Goal: Information Seeking & Learning: Learn about a topic

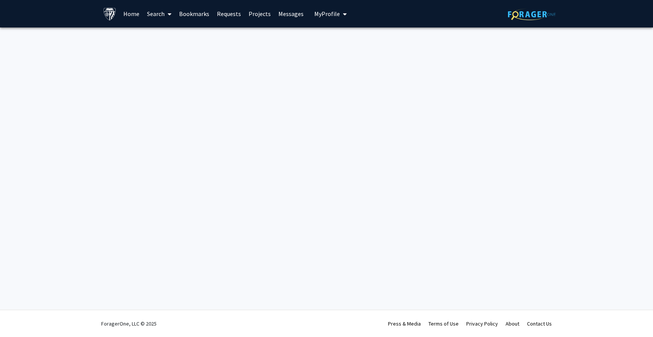
click at [520, 17] on img at bounding box center [532, 14] width 48 height 12
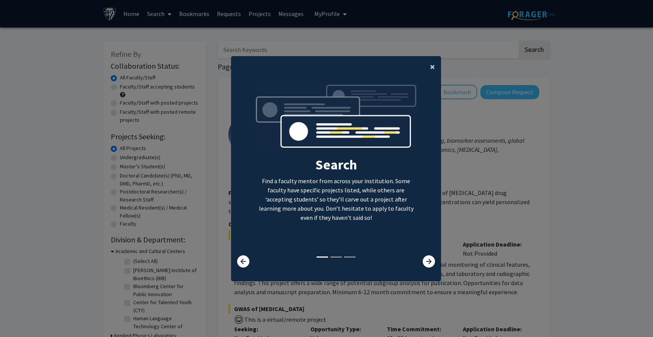
click at [431, 64] on span "×" at bounding box center [432, 67] width 5 height 12
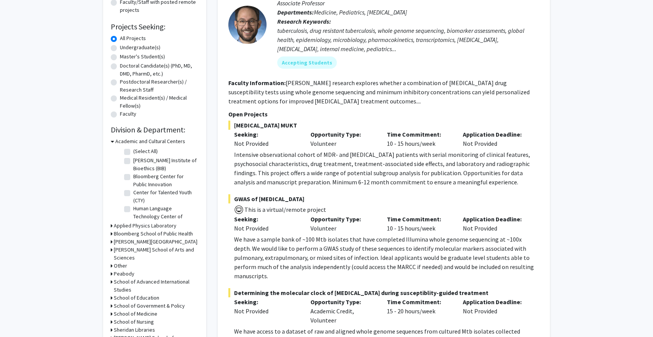
scroll to position [115, 0]
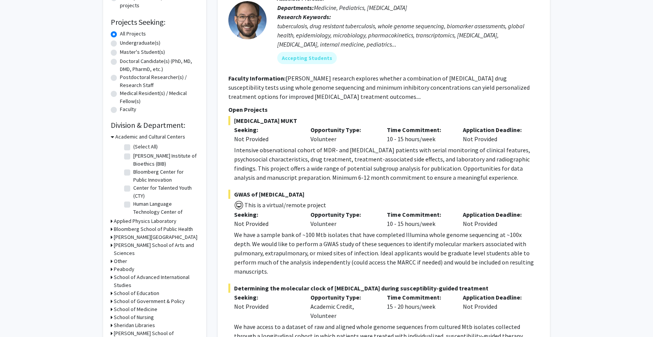
click at [111, 135] on icon at bounding box center [112, 137] width 3 height 8
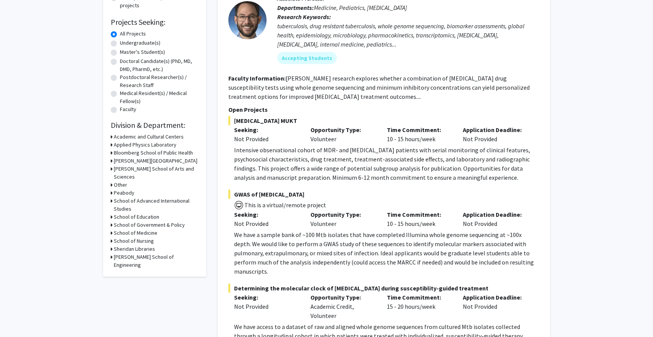
click at [111, 135] on icon at bounding box center [112, 137] width 2 height 8
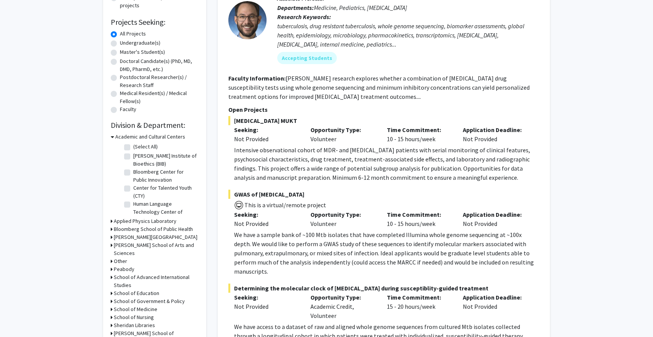
click at [111, 135] on icon at bounding box center [112, 137] width 3 height 8
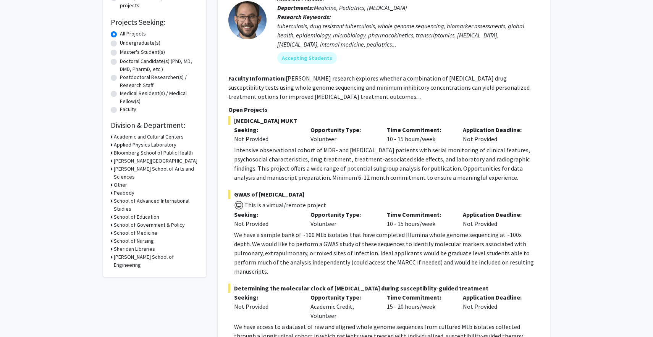
click at [111, 253] on icon at bounding box center [112, 257] width 2 height 8
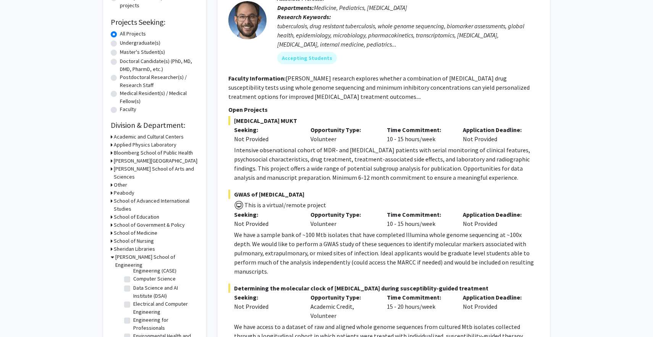
scroll to position [153, 0]
click at [160, 275] on label "Computer Science" at bounding box center [154, 279] width 42 height 8
click at [138, 275] on input "Computer Science" at bounding box center [135, 277] width 5 height 5
checkbox input "true"
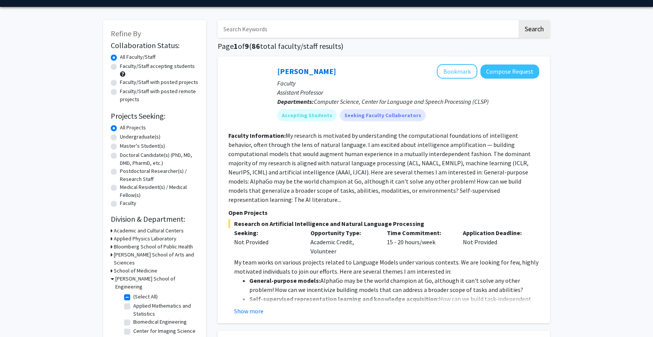
scroll to position [21, 0]
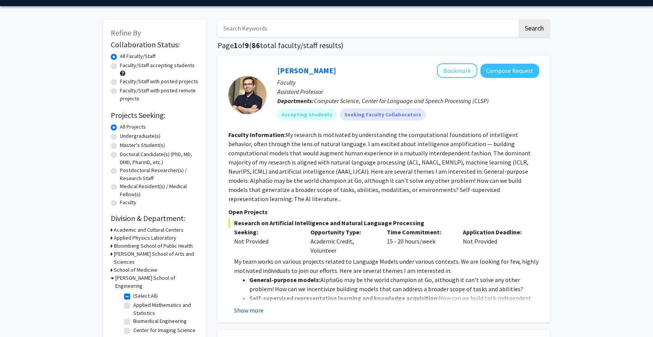
click at [247, 306] on button "Show more" at bounding box center [248, 310] width 29 height 9
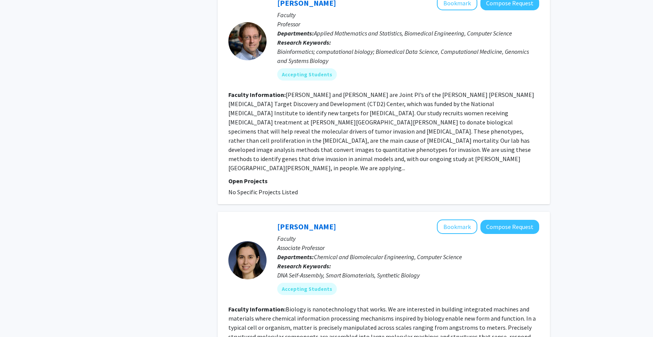
scroll to position [1949, 0]
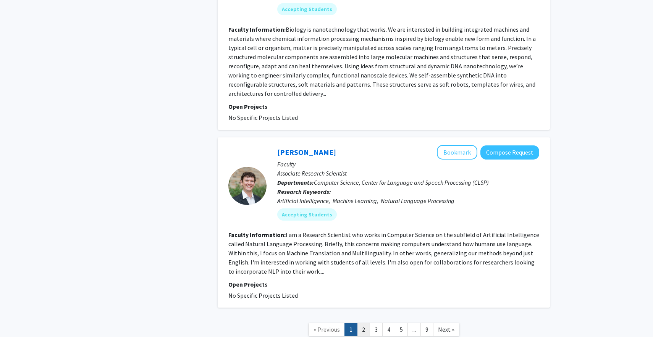
click at [363, 323] on link "2" at bounding box center [363, 329] width 13 height 13
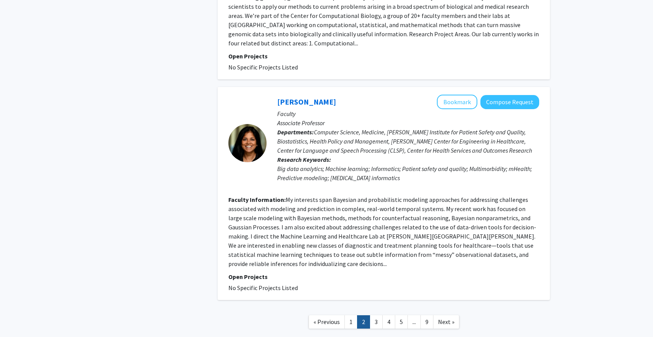
scroll to position [1644, 0]
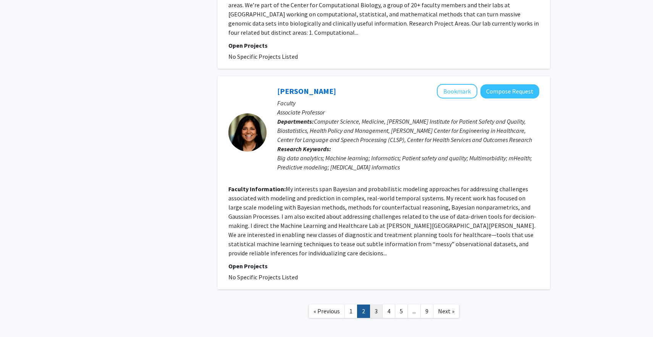
click at [381, 305] on link "3" at bounding box center [375, 311] width 13 height 13
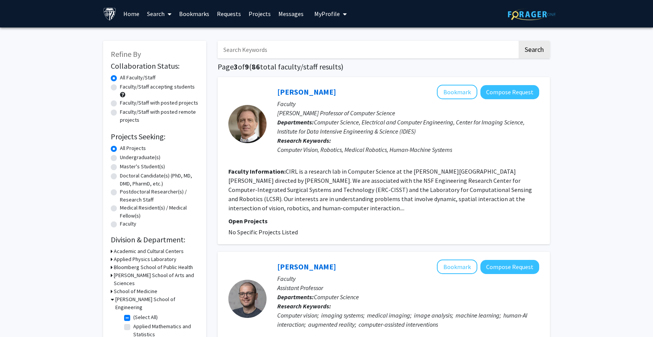
click at [164, 16] on link "Search" at bounding box center [159, 13] width 32 height 27
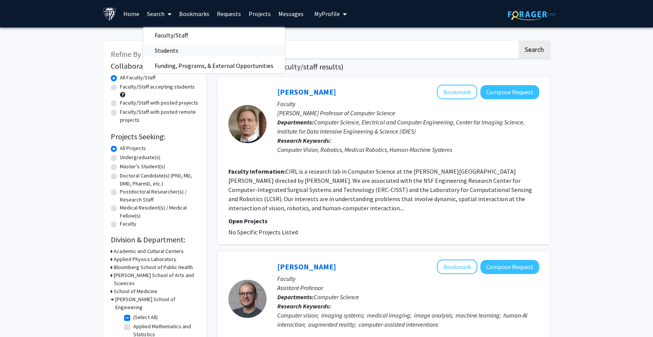
click at [178, 55] on span "Students" at bounding box center [166, 50] width 47 height 15
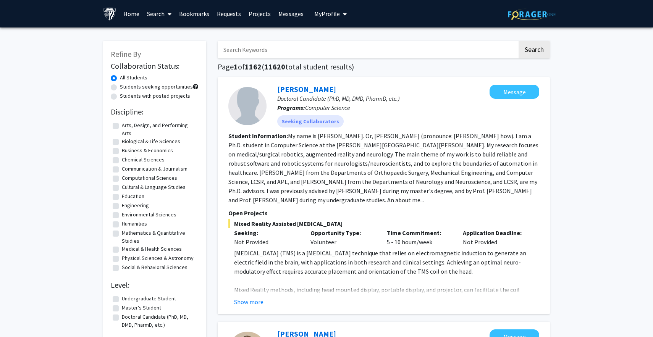
click at [260, 48] on input "Search Keywords" at bounding box center [368, 50] width 300 height 18
click at [518, 41] on button "Search" at bounding box center [533, 50] width 31 height 18
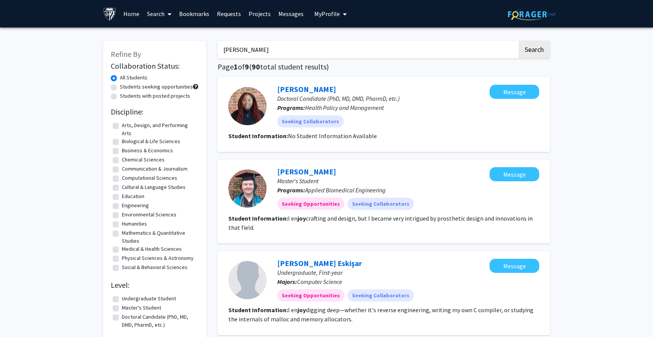
click at [518, 41] on button "Search" at bounding box center [533, 50] width 31 height 18
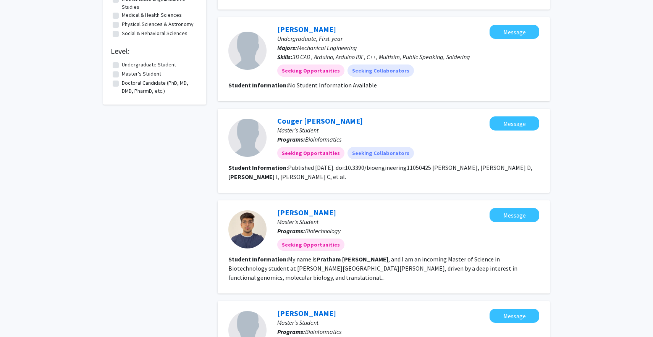
scroll to position [206, 0]
click at [435, 256] on fg-read-more "My name is [PERSON_NAME] , and I am an incoming Master of Science in Biotechnol…" at bounding box center [372, 269] width 289 height 26
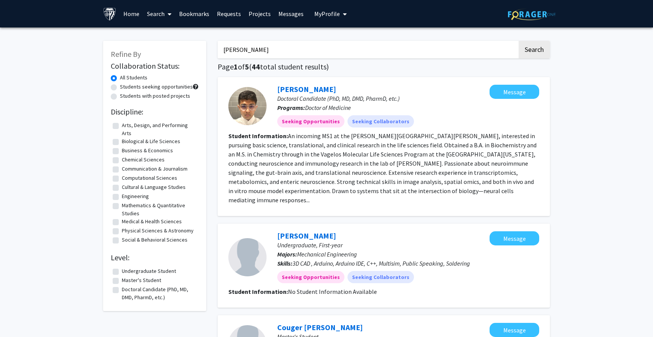
click at [255, 47] on input "[PERSON_NAME]" at bounding box center [368, 50] width 300 height 18
click at [518, 41] on button "Search" at bounding box center [533, 50] width 31 height 18
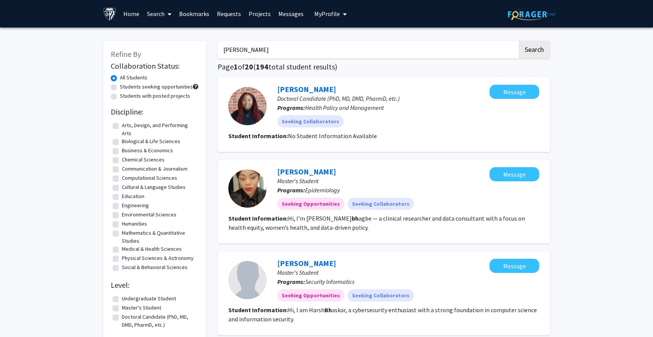
click at [518, 41] on button "Search" at bounding box center [533, 50] width 31 height 18
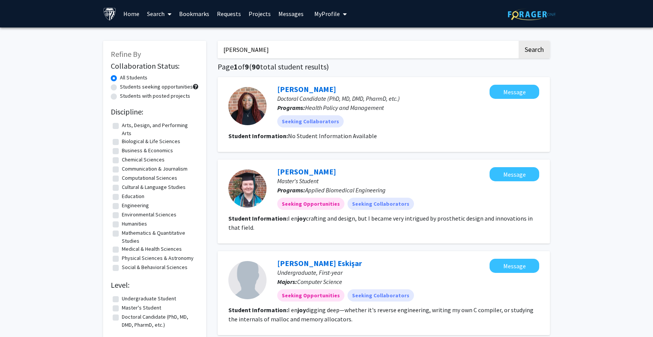
click at [518, 41] on button "Search" at bounding box center [533, 50] width 31 height 18
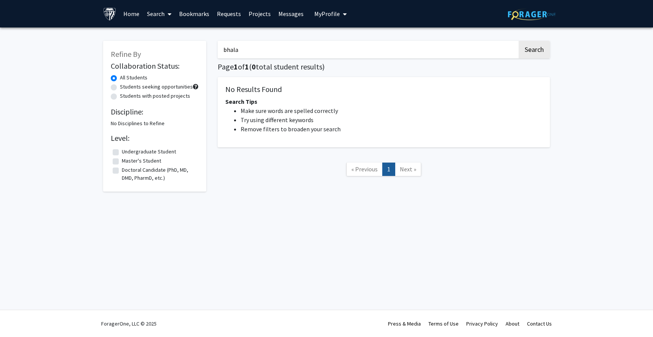
type input "bhala"
click at [518, 41] on button "Search" at bounding box center [533, 50] width 31 height 18
type input "joy"
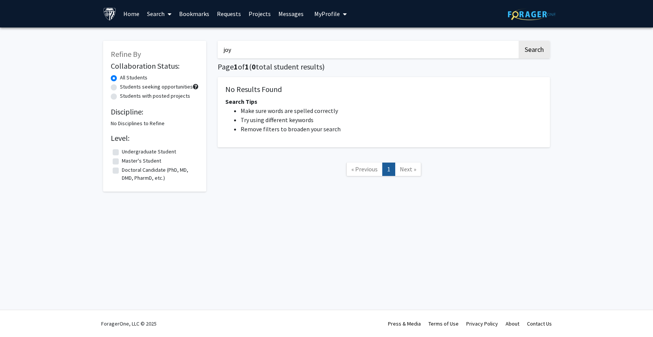
click at [518, 41] on button "Search" at bounding box center [533, 50] width 31 height 18
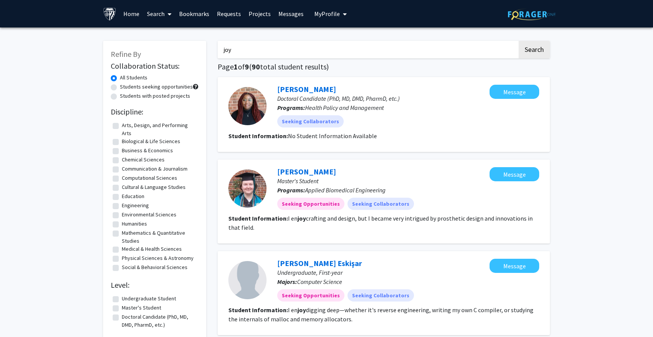
click at [142, 208] on label "Engineering" at bounding box center [135, 206] width 27 height 8
click at [127, 206] on input "Engineering" at bounding box center [124, 204] width 5 height 5
checkbox input "true"
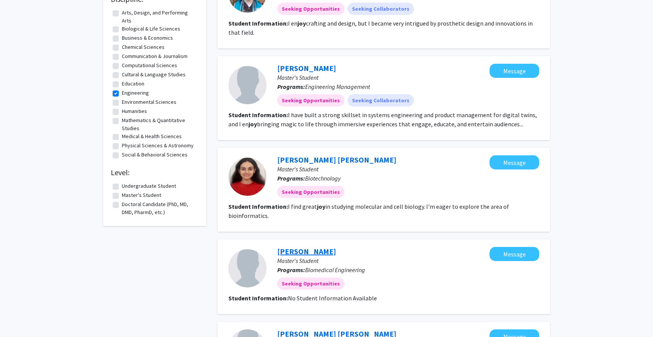
scroll to position [111, 0]
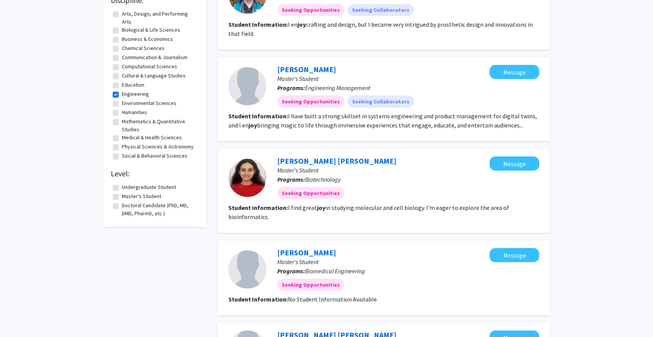
click at [152, 196] on label "Master's Student" at bounding box center [141, 196] width 39 height 8
click at [127, 196] on input "Master's Student" at bounding box center [124, 194] width 5 height 5
checkbox input "true"
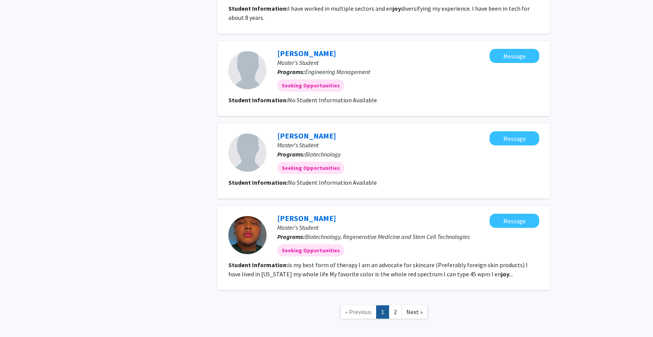
scroll to position [692, 0]
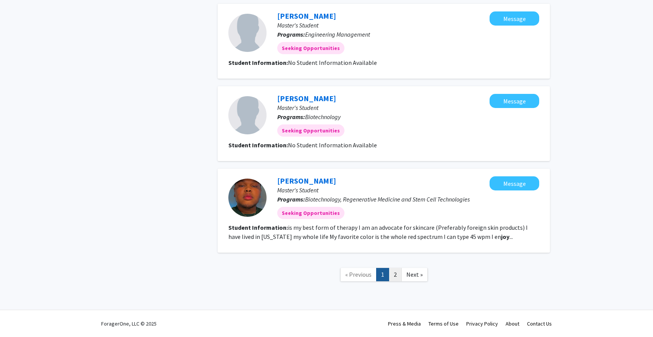
click at [395, 272] on link "2" at bounding box center [395, 274] width 13 height 13
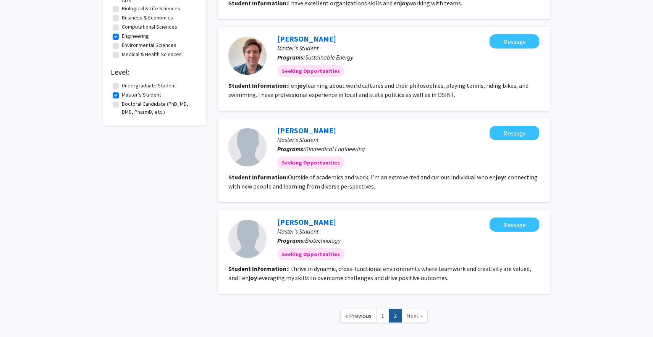
scroll to position [133, 0]
click at [381, 316] on link "1" at bounding box center [382, 315] width 13 height 13
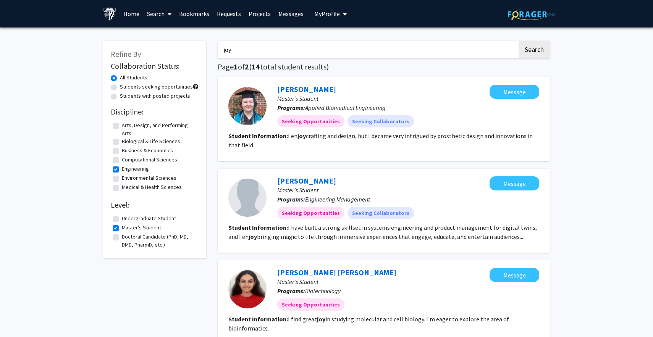
click at [127, 166] on label "Engineering" at bounding box center [135, 169] width 27 height 8
click at [127, 166] on input "Engineering" at bounding box center [124, 167] width 5 height 5
checkbox input "false"
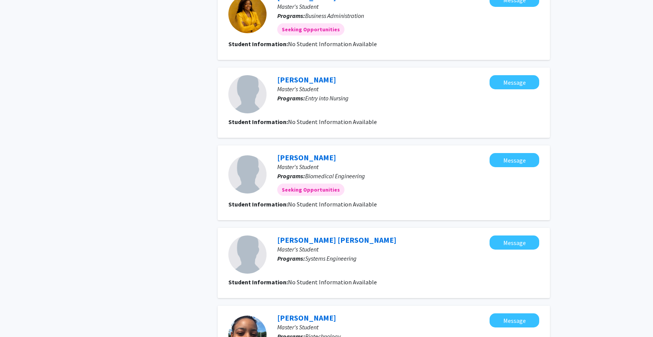
scroll to position [678, 0]
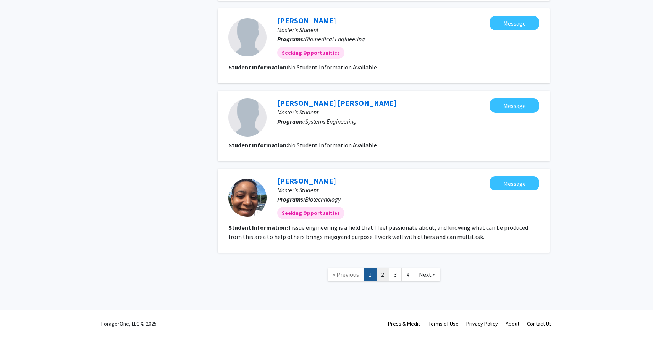
click at [379, 277] on link "2" at bounding box center [382, 274] width 13 height 13
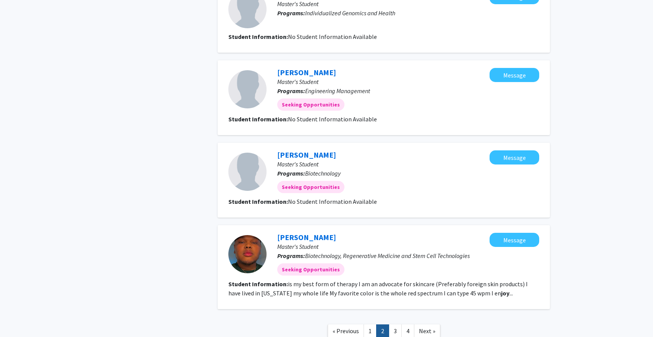
scroll to position [687, 0]
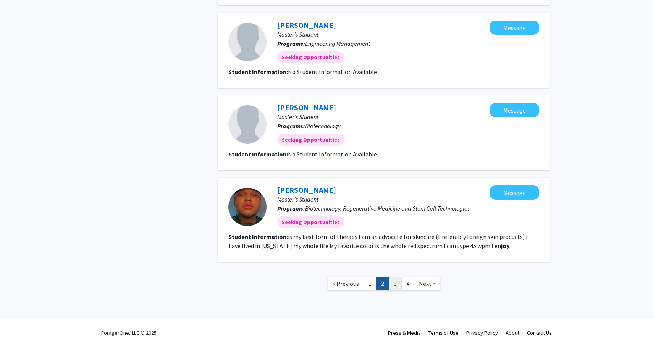
click at [393, 277] on link "3" at bounding box center [395, 283] width 13 height 13
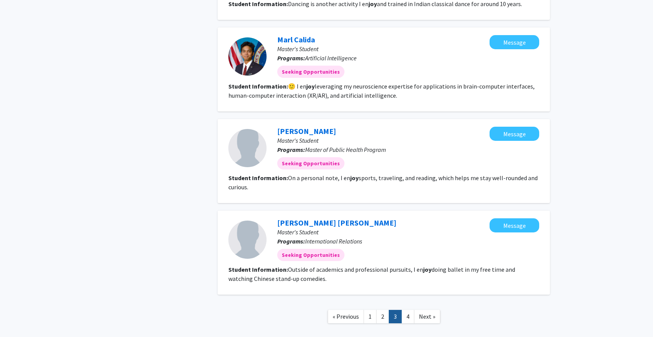
scroll to position [665, 0]
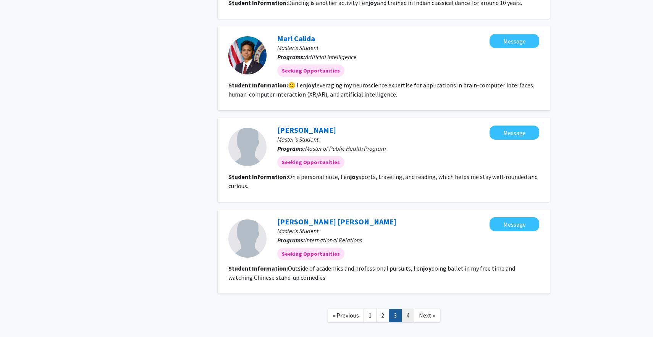
click at [407, 313] on link "4" at bounding box center [407, 315] width 13 height 13
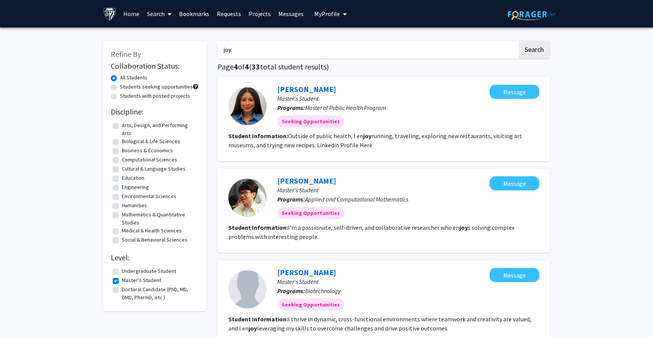
click at [158, 16] on link "Search" at bounding box center [159, 13] width 32 height 27
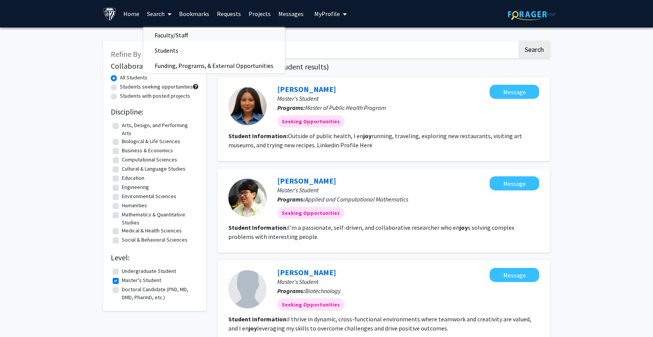
click at [170, 39] on span "Faculty/Staff" at bounding box center [171, 34] width 56 height 15
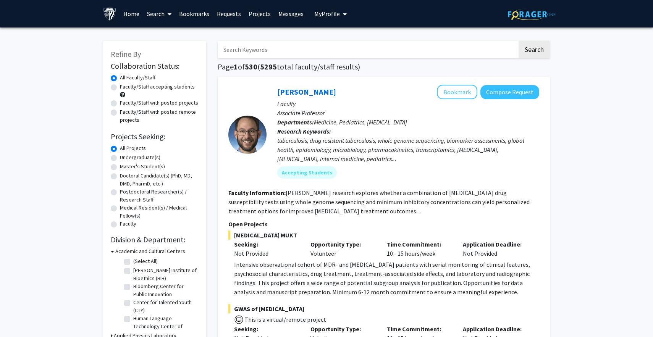
click at [159, 10] on link "Search" at bounding box center [159, 13] width 32 height 27
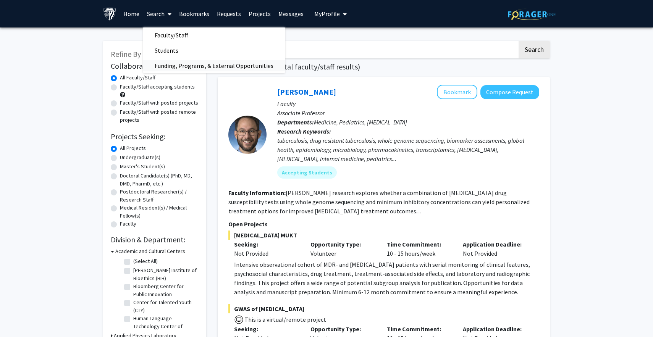
click at [182, 66] on span "Funding, Programs, & External Opportunities" at bounding box center [214, 65] width 142 height 15
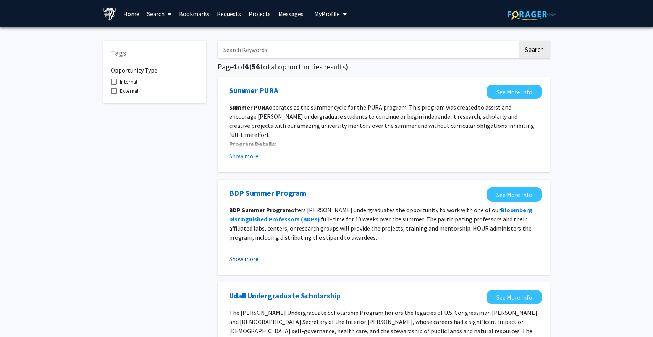
click at [245, 258] on button "Show more" at bounding box center [243, 258] width 29 height 9
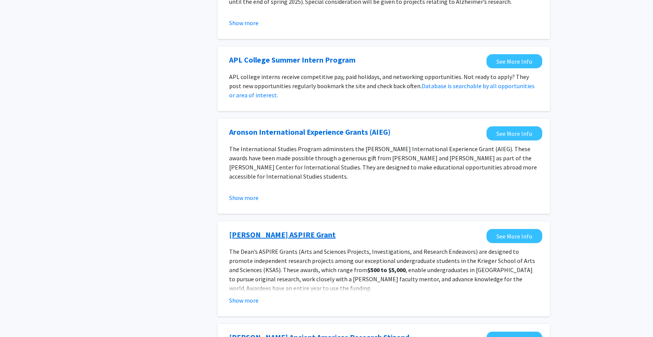
scroll to position [498, 0]
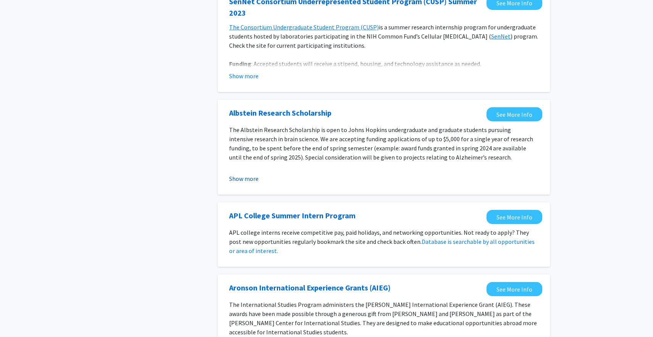
click at [251, 175] on button "Show more" at bounding box center [243, 178] width 29 height 9
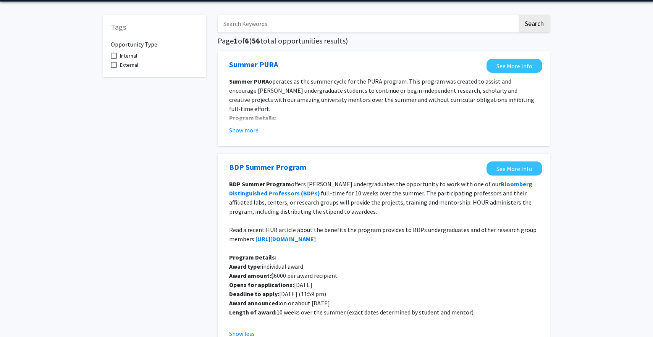
scroll to position [0, 0]
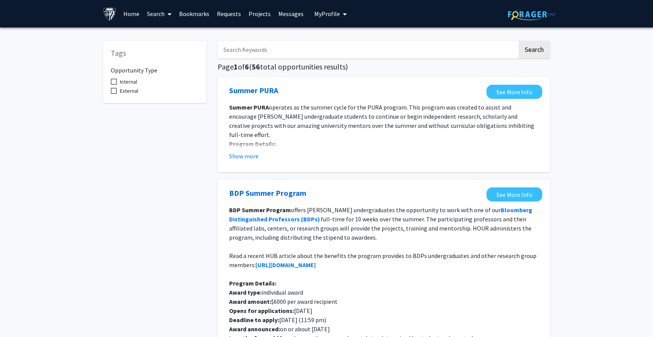
click at [124, 88] on span "External" at bounding box center [129, 90] width 18 height 9
click at [114, 94] on input "External" at bounding box center [113, 94] width 0 height 0
checkbox input "true"
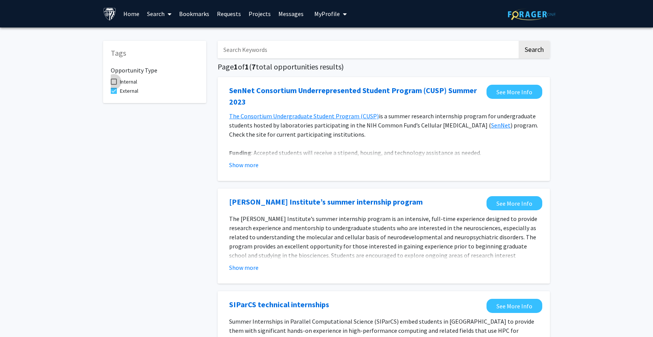
click at [121, 81] on span "Internal" at bounding box center [128, 81] width 17 height 9
click at [114, 85] on input "Internal" at bounding box center [113, 85] width 0 height 0
checkbox input "true"
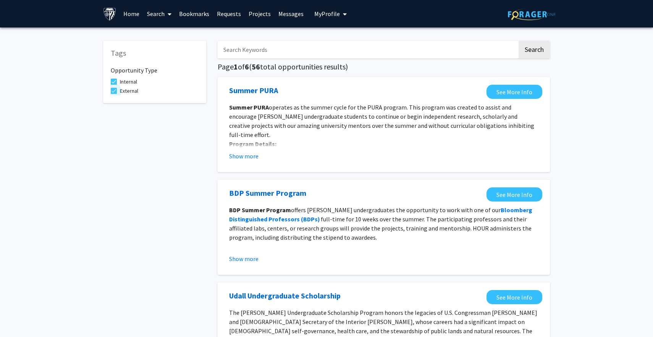
click at [118, 90] on label "External" at bounding box center [124, 90] width 27 height 9
click at [114, 94] on input "External" at bounding box center [113, 94] width 0 height 0
checkbox input "false"
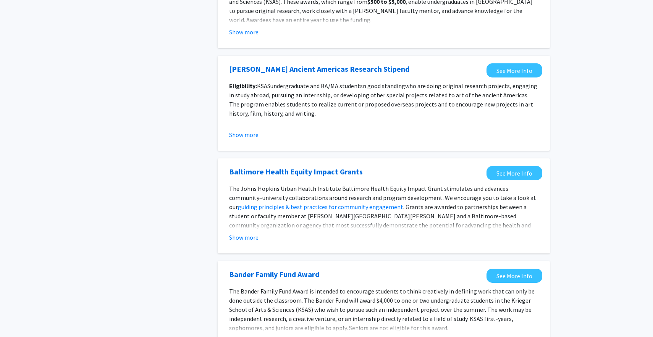
scroll to position [800, 0]
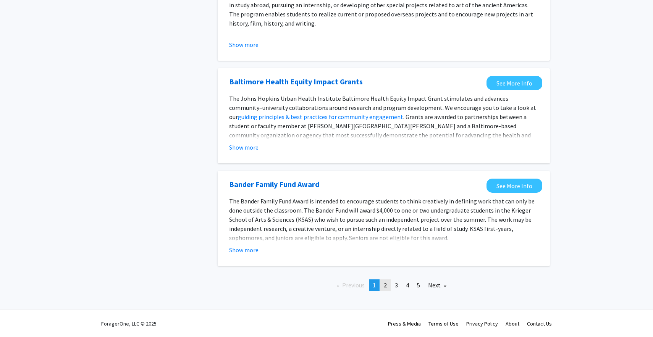
click at [382, 286] on link "page 2" at bounding box center [385, 284] width 11 height 11
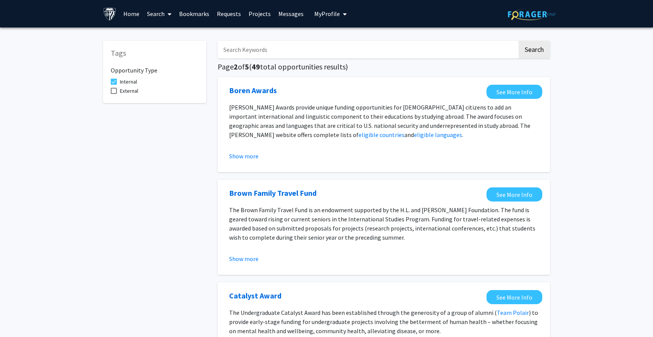
click at [314, 45] on input "Search Keywords" at bounding box center [368, 50] width 300 height 18
click at [518, 41] on button "Search" at bounding box center [533, 50] width 31 height 18
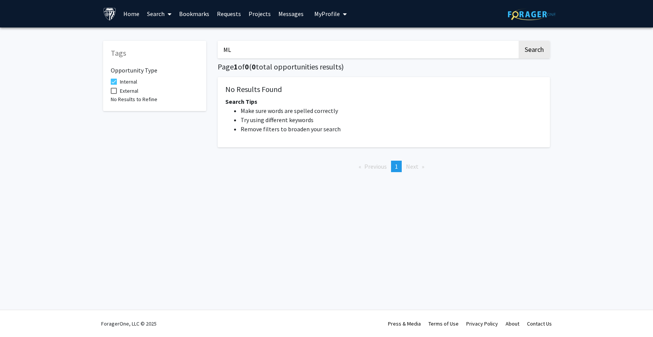
type input "M"
type input "computer"
click at [518, 41] on button "Search" at bounding box center [533, 50] width 31 height 18
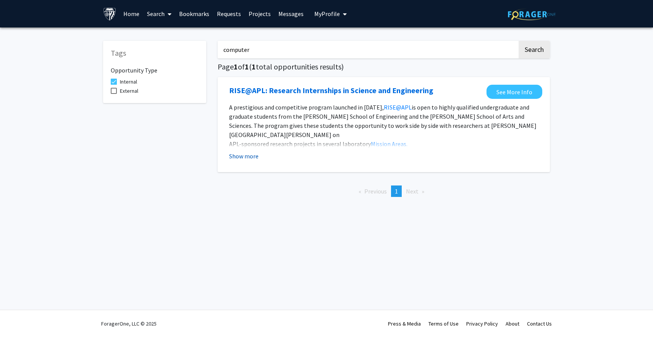
click at [244, 156] on button "Show more" at bounding box center [243, 156] width 29 height 9
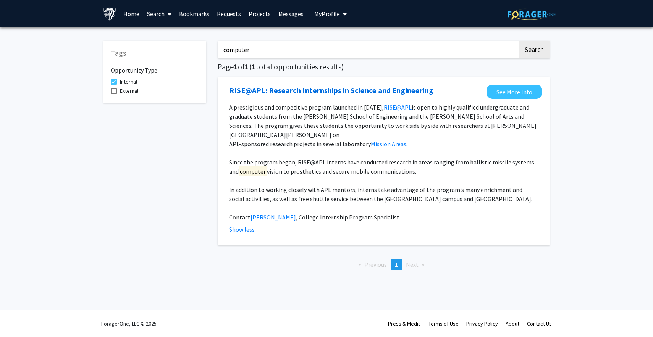
click at [347, 89] on link "RISE@APL: Research Internships in Science and Engineering" at bounding box center [331, 90] width 204 height 11
click at [223, 16] on link "Requests" at bounding box center [229, 13] width 32 height 27
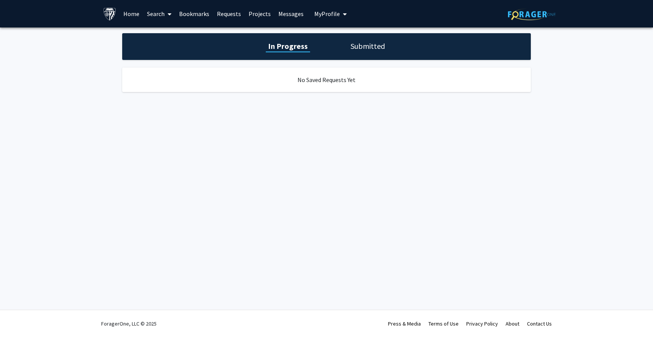
click at [203, 19] on link "Bookmarks" at bounding box center [194, 13] width 38 height 27
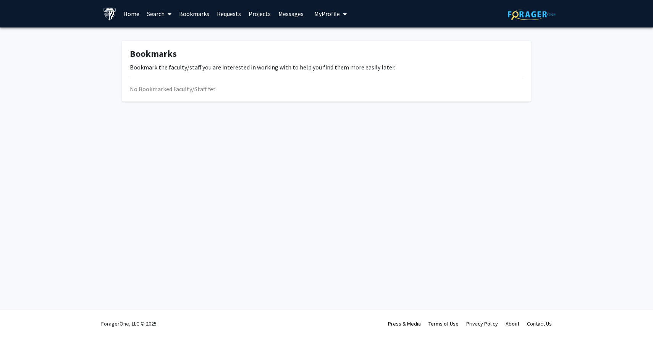
click at [327, 17] on span "My Profile" at bounding box center [327, 14] width 26 height 8
click at [333, 36] on div "[PERSON_NAME] View Profile" at bounding box center [351, 39] width 65 height 17
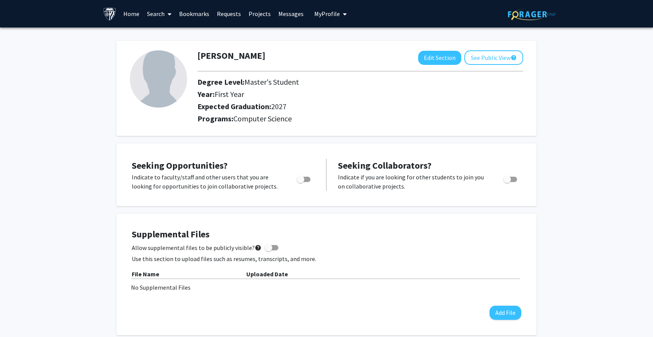
click at [304, 182] on label "Toggle" at bounding box center [302, 179] width 17 height 9
click at [300, 182] on input "Are you actively seeking opportunities?" at bounding box center [300, 182] width 0 height 0
checkbox input "true"
click at [261, 15] on link "Projects" at bounding box center [260, 13] width 30 height 27
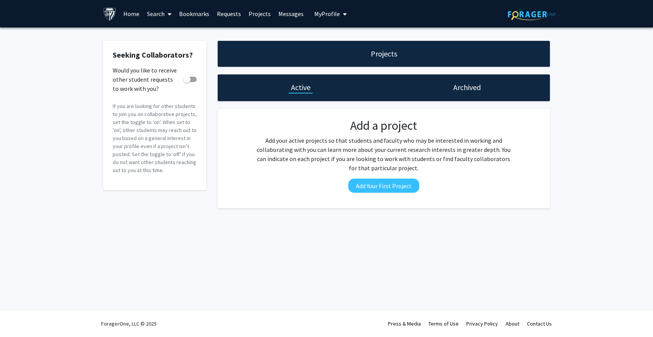
click at [263, 12] on link "Projects" at bounding box center [260, 13] width 30 height 27
click at [429, 50] on div "Projects" at bounding box center [384, 54] width 332 height 26
click at [445, 81] on div "Archived" at bounding box center [467, 87] width 166 height 27
click at [449, 84] on div "Archived" at bounding box center [467, 87] width 166 height 27
click at [201, 15] on link "Bookmarks" at bounding box center [194, 13] width 38 height 27
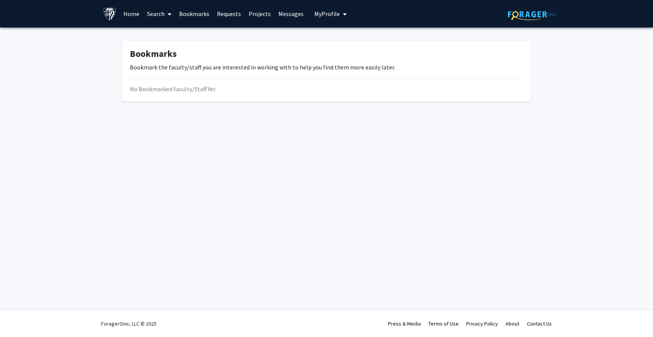
click at [154, 10] on link "Search" at bounding box center [159, 13] width 32 height 27
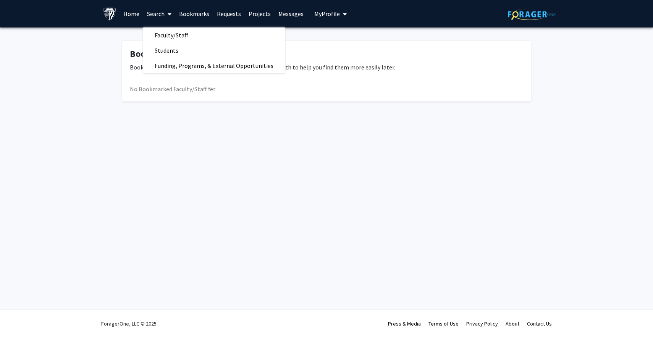
click at [256, 11] on link "Projects" at bounding box center [260, 13] width 30 height 27
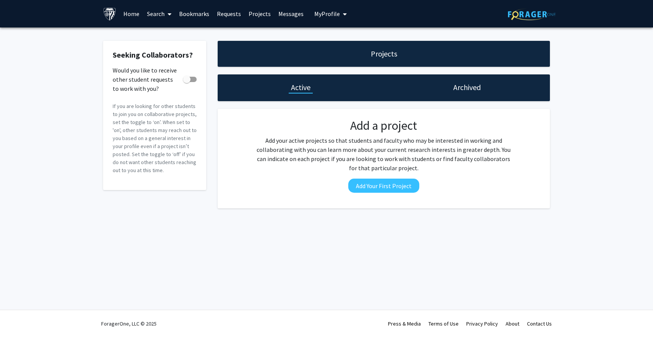
click at [462, 89] on h1 "Archived" at bounding box center [466, 87] width 27 height 11
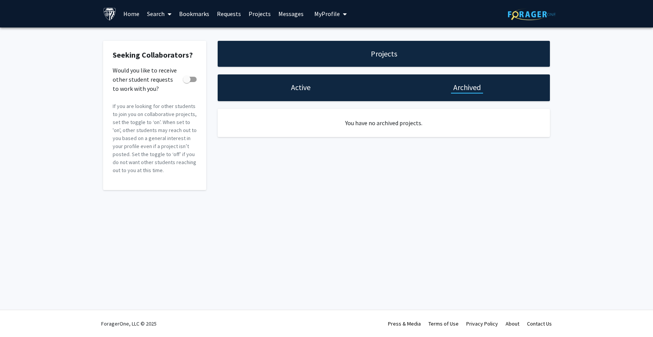
click at [295, 16] on link "Messages" at bounding box center [290, 13] width 33 height 27
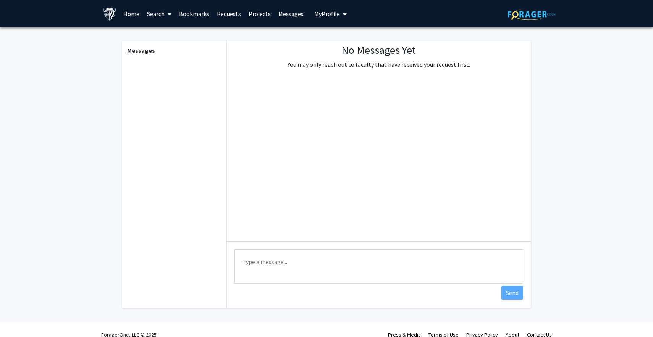
click at [320, 13] on span "My Profile" at bounding box center [327, 14] width 26 height 8
click at [237, 13] on link "Requests" at bounding box center [229, 13] width 32 height 27
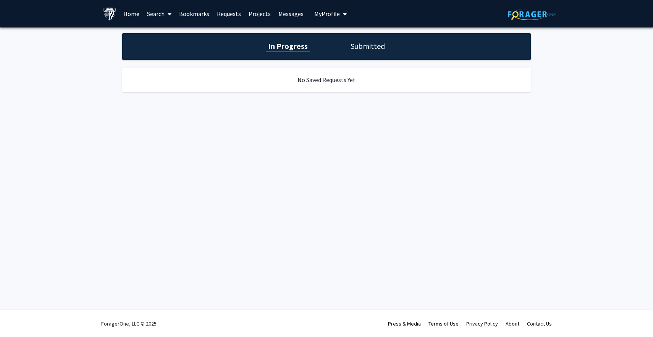
drag, startPoint x: 190, startPoint y: 13, endPoint x: 177, endPoint y: 14, distance: 12.6
click at [189, 13] on link "Bookmarks" at bounding box center [194, 13] width 38 height 27
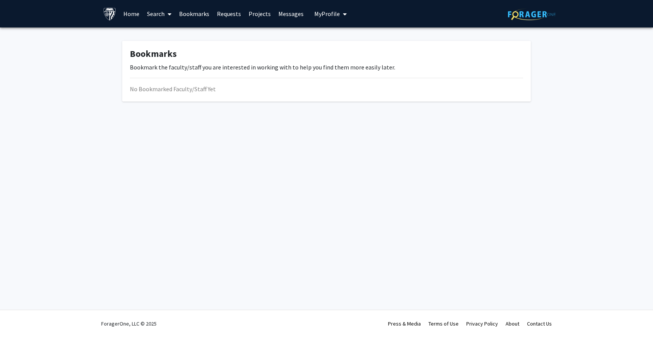
click at [127, 14] on link "Home" at bounding box center [131, 13] width 24 height 27
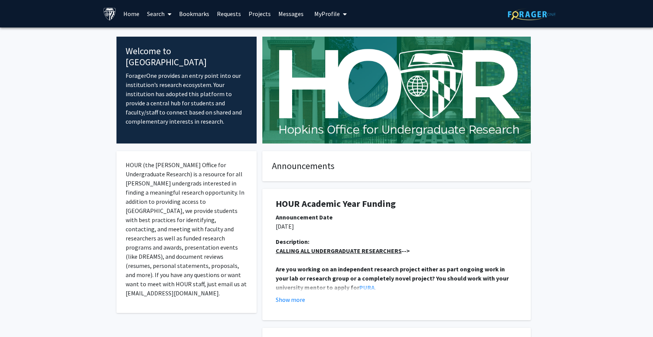
click at [163, 15] on link "Search" at bounding box center [159, 13] width 32 height 27
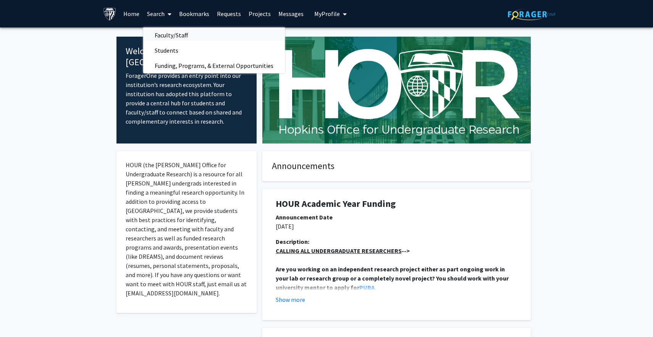
click at [176, 39] on span "Faculty/Staff" at bounding box center [171, 34] width 56 height 15
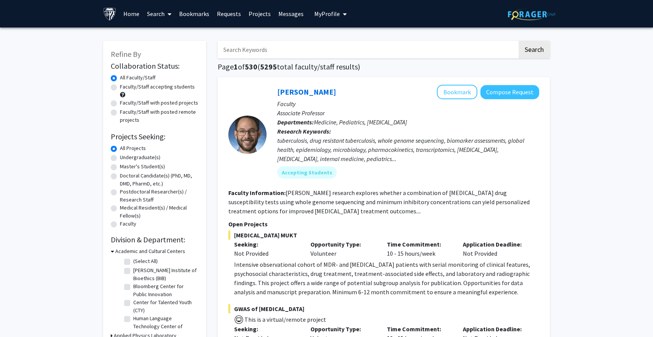
click at [146, 166] on label "Master's Student(s)" at bounding box center [142, 167] width 45 height 8
click at [125, 166] on input "Master's Student(s)" at bounding box center [122, 165] width 5 height 5
radio input "true"
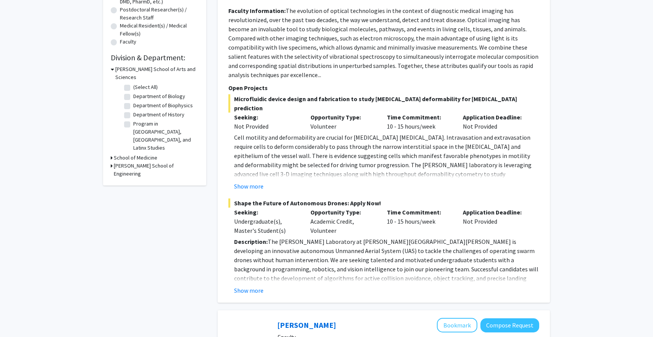
scroll to position [180, 0]
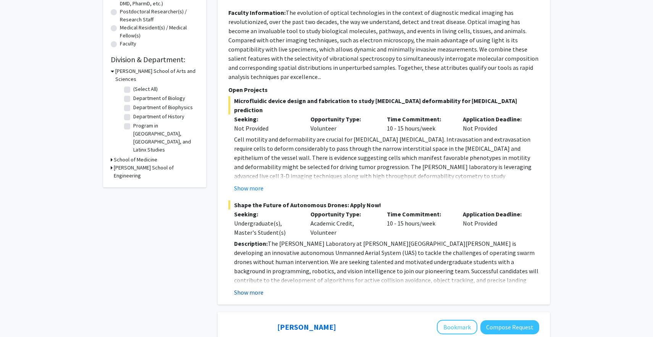
click at [253, 288] on button "Show more" at bounding box center [248, 292] width 29 height 9
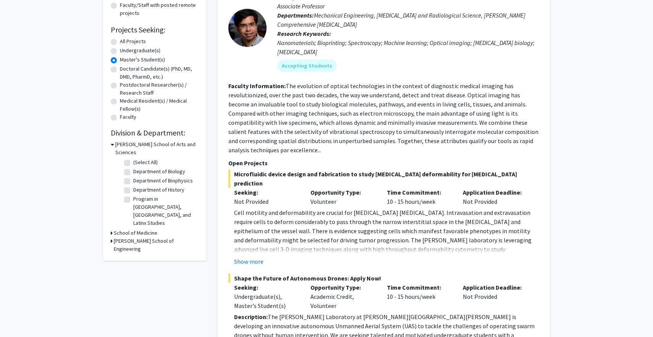
scroll to position [157, 0]
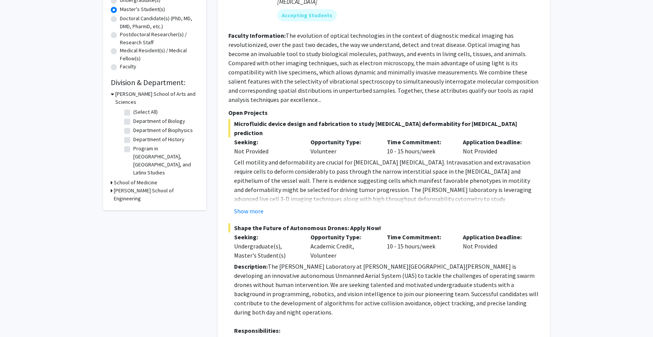
click at [142, 187] on h3 "[PERSON_NAME] School of Engineering" at bounding box center [156, 195] width 85 height 16
click at [139, 179] on h3 "School of Medicine" at bounding box center [136, 183] width 44 height 8
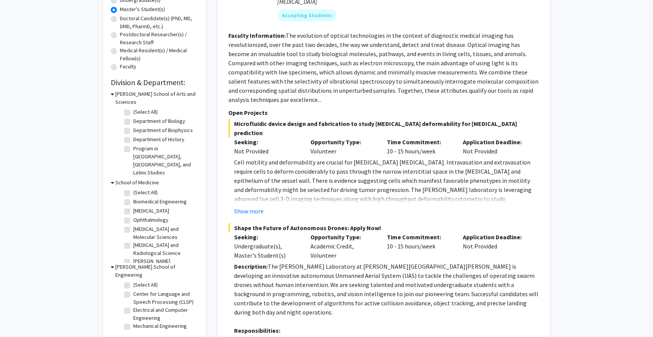
click at [139, 179] on h3 "School of Medicine" at bounding box center [137, 183] width 44 height 8
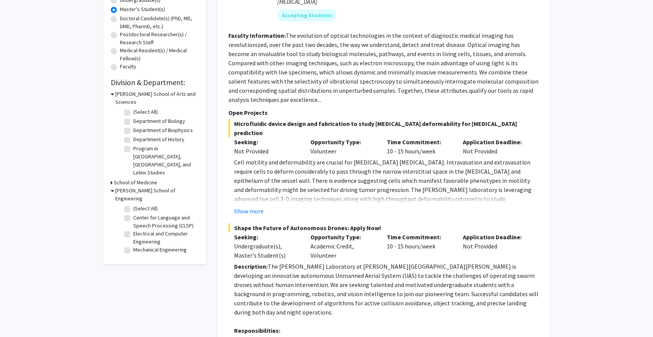
click at [165, 96] on h3 "[PERSON_NAME] School of Arts and Sciences" at bounding box center [156, 98] width 83 height 16
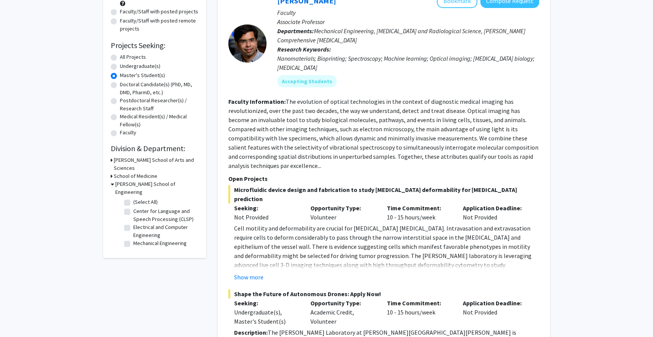
scroll to position [0, 0]
